Goal: Task Accomplishment & Management: Manage account settings

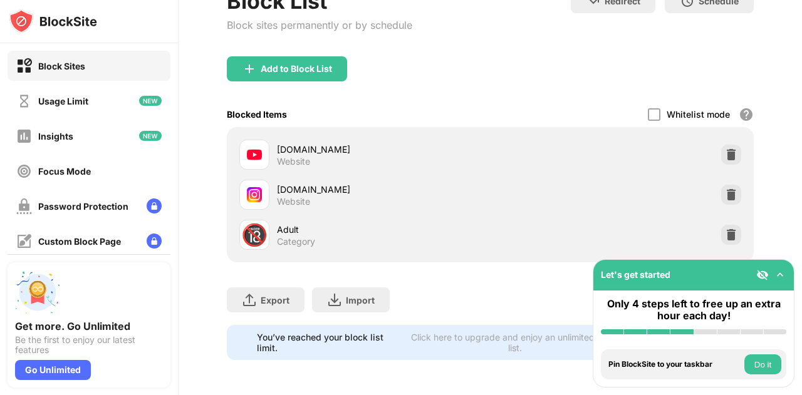
scroll to position [145, 0]
click at [729, 189] on div at bounding box center [731, 195] width 20 height 20
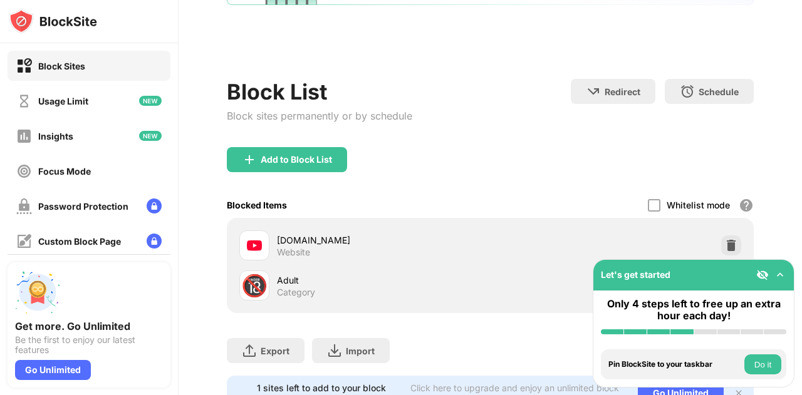
scroll to position [0, 0]
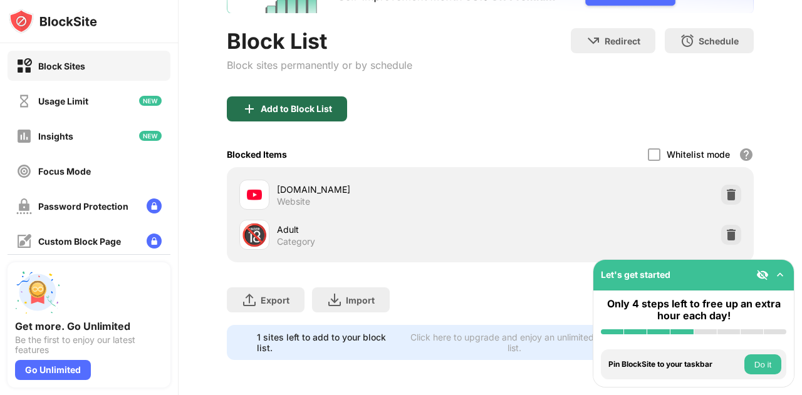
click at [297, 104] on div "Add to Block List" at bounding box center [296, 109] width 71 height 10
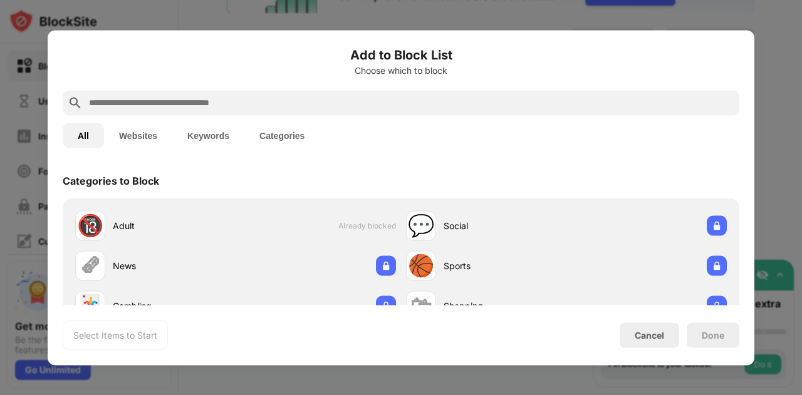
click at [269, 100] on input "text" at bounding box center [411, 102] width 647 height 15
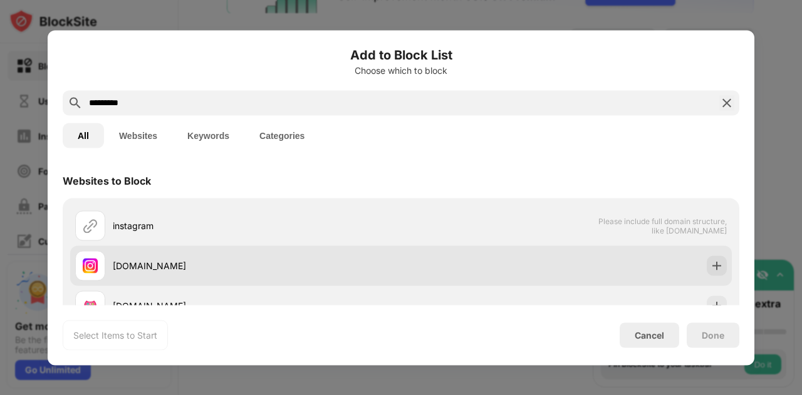
type input "*********"
click at [260, 247] on div "[DOMAIN_NAME]" at bounding box center [401, 266] width 662 height 40
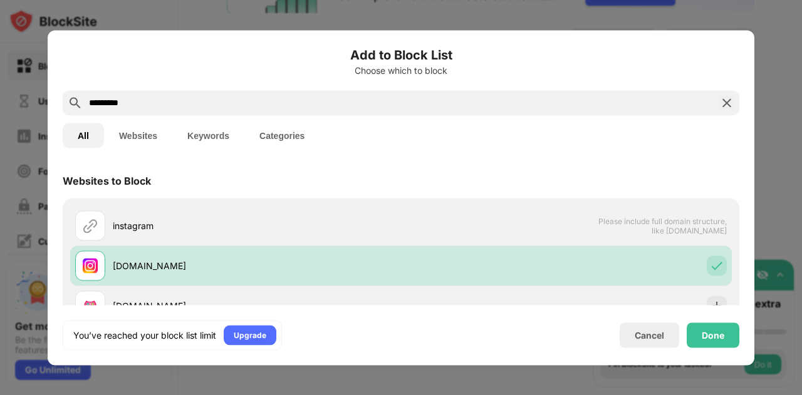
click at [706, 330] on div "Done" at bounding box center [713, 335] width 53 height 25
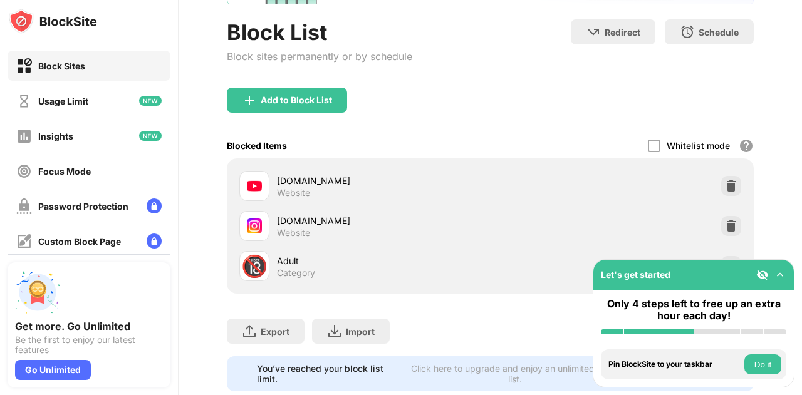
scroll to position [145, 0]
